Goal: Task Accomplishment & Management: Manage account settings

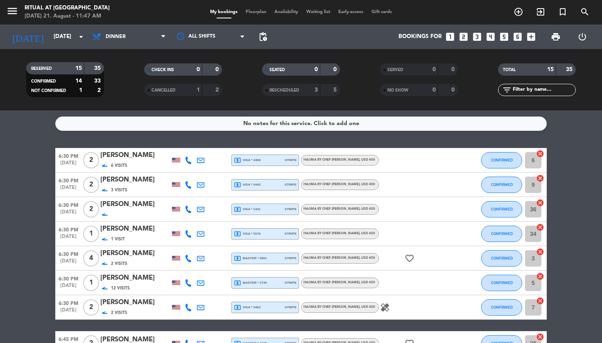
click at [187, 184] on icon at bounding box center [188, 184] width 7 height 7
click at [177, 173] on span "Copy" at bounding box center [184, 171] width 14 height 9
click at [177, 171] on span "Copy" at bounding box center [184, 171] width 14 height 9
click at [140, 187] on div "3 Visits" at bounding box center [135, 189] width 70 height 9
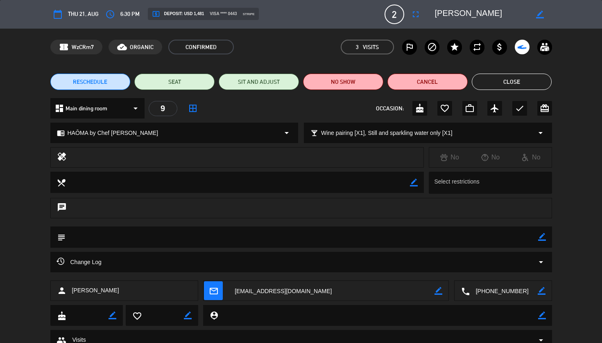
click at [502, 294] on textarea at bounding box center [503, 291] width 68 height 20
click at [533, 82] on button "Close" at bounding box center [511, 82] width 80 height 16
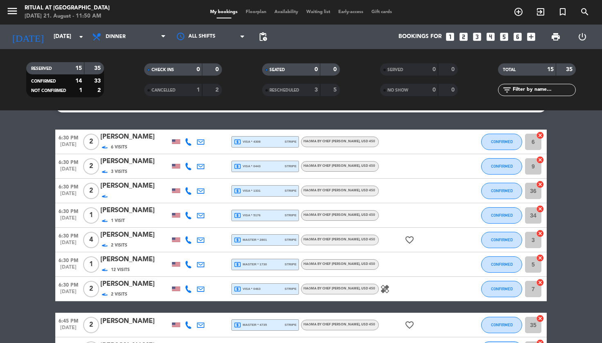
scroll to position [16, 0]
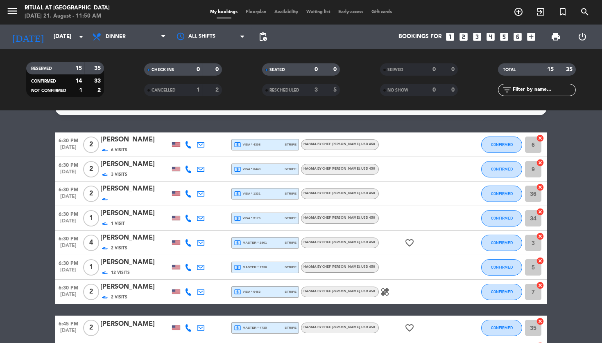
click at [189, 194] on icon at bounding box center [188, 193] width 7 height 7
click at [180, 179] on span "Copy" at bounding box center [184, 180] width 14 height 9
click at [189, 270] on icon at bounding box center [188, 267] width 7 height 7
click at [180, 255] on span "Copy" at bounding box center [184, 254] width 14 height 9
click at [135, 263] on div "[PERSON_NAME]" at bounding box center [135, 262] width 70 height 11
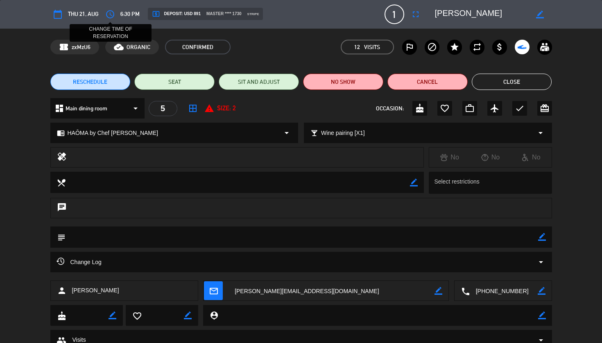
click at [110, 13] on icon "access_time" at bounding box center [110, 14] width 10 height 10
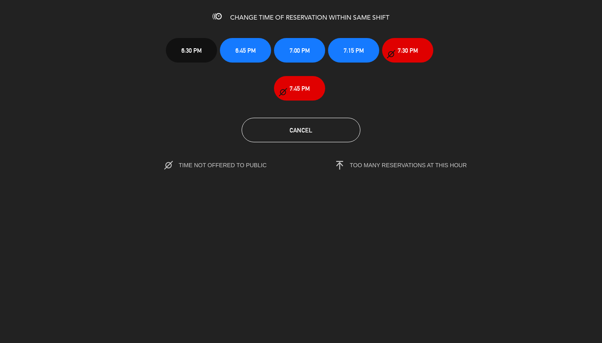
click at [255, 55] on span "6:45 PM" at bounding box center [245, 50] width 20 height 9
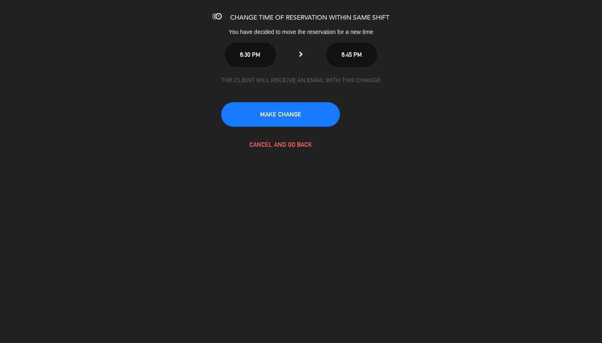
click at [288, 115] on button "MAKE CHANGE" at bounding box center [280, 114] width 119 height 25
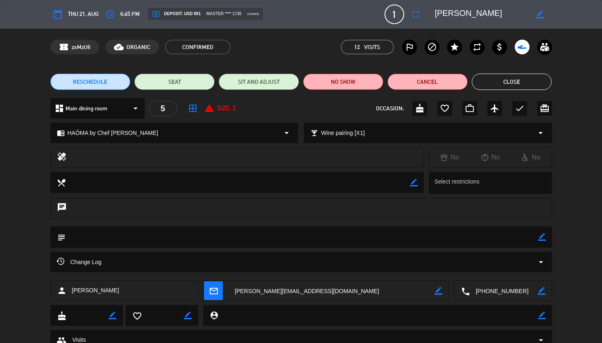
click at [509, 86] on button "Close" at bounding box center [511, 82] width 80 height 16
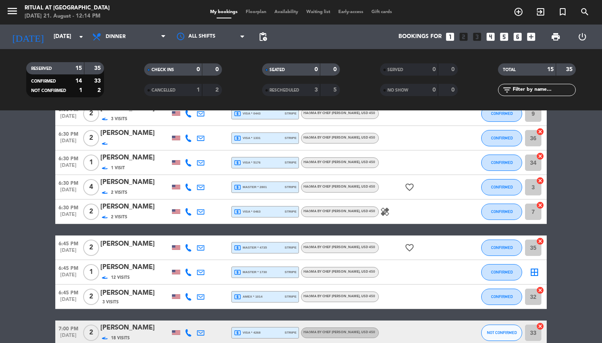
scroll to position [72, 0]
